Goal: Transaction & Acquisition: Subscribe to service/newsletter

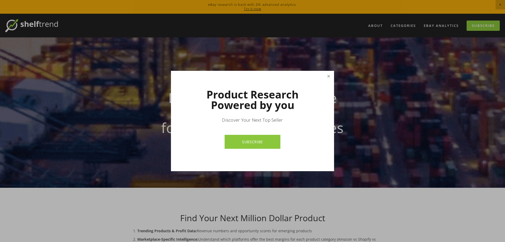
drag, startPoint x: 329, startPoint y: 76, endPoint x: 327, endPoint y: 72, distance: 4.1
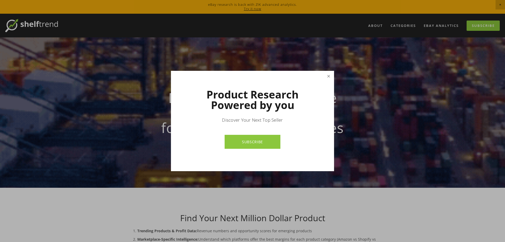
click at [328, 76] on link "Close" at bounding box center [328, 76] width 9 height 9
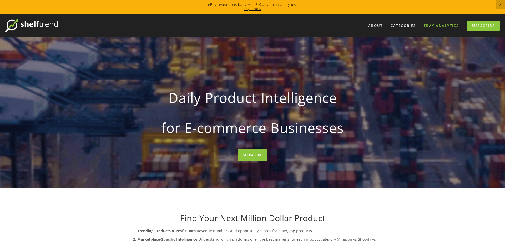
click at [446, 26] on link "eBay Analytics" at bounding box center [441, 25] width 42 height 9
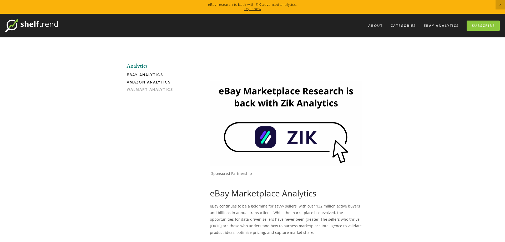
click at [128, 82] on link "Amazon Analytics" at bounding box center [152, 83] width 50 height 7
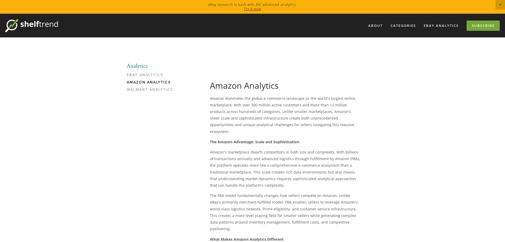
click at [486, 26] on link "Subscribe" at bounding box center [482, 26] width 33 height 10
